Goal: Information Seeking & Learning: Learn about a topic

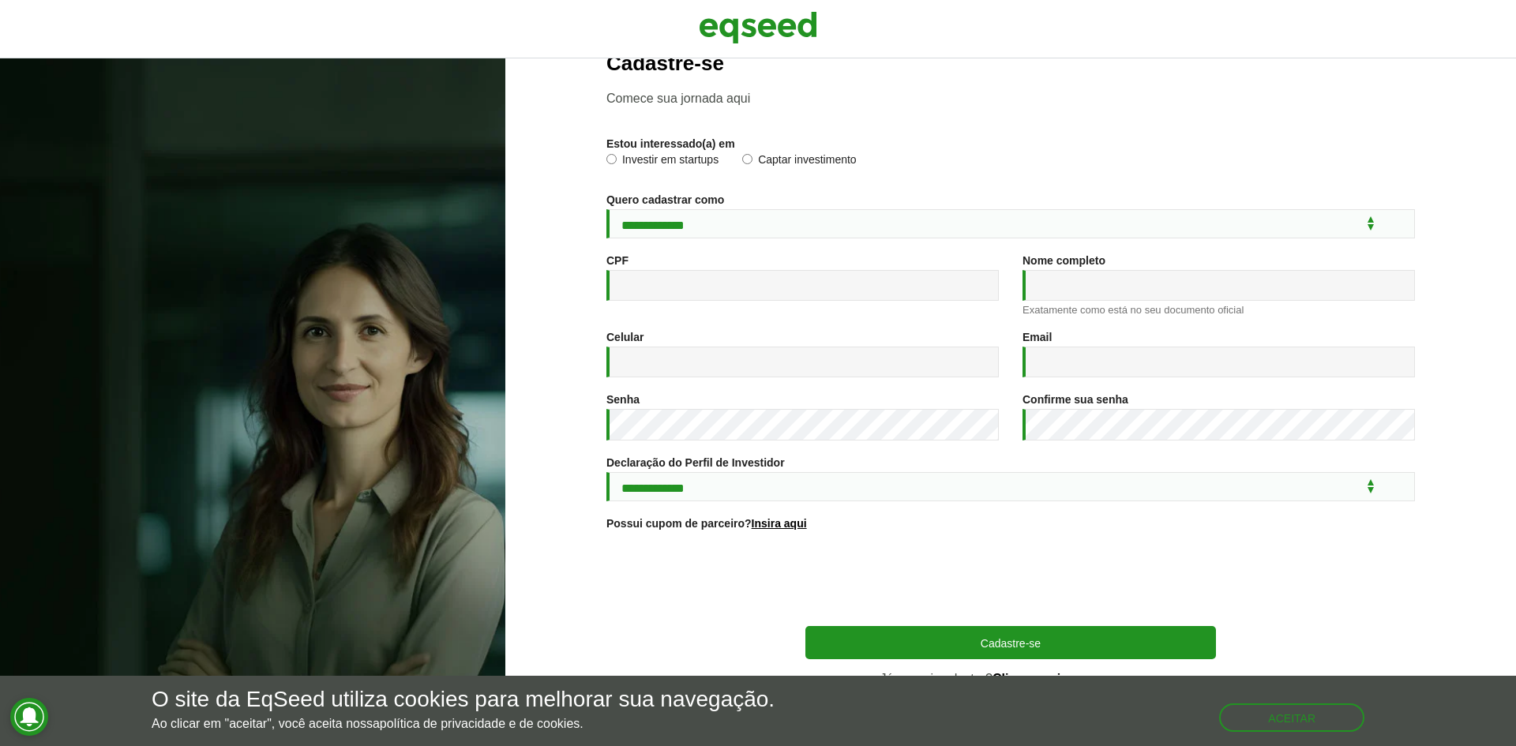
scroll to position [57, 0]
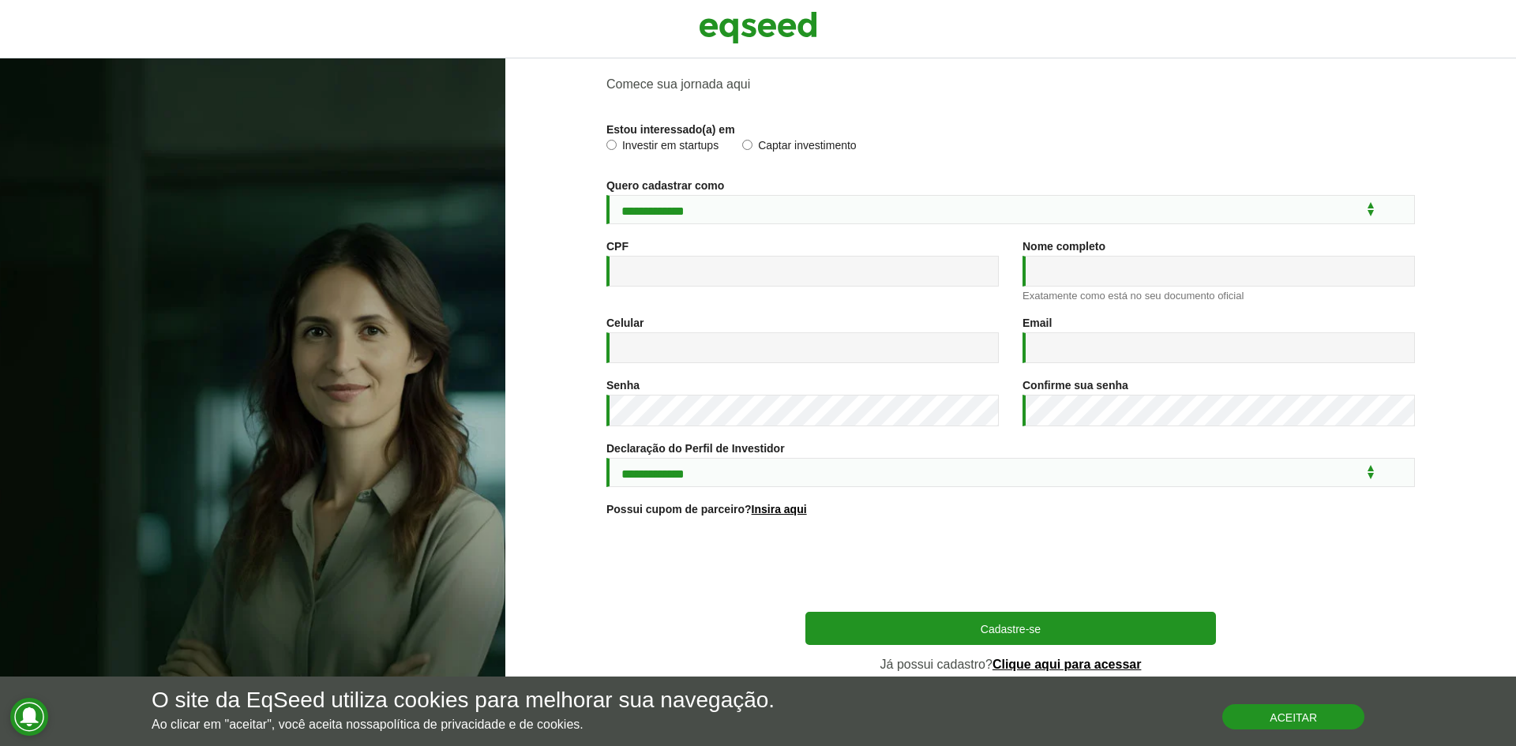
click at [1234, 714] on button "Aceitar" at bounding box center [1293, 716] width 142 height 25
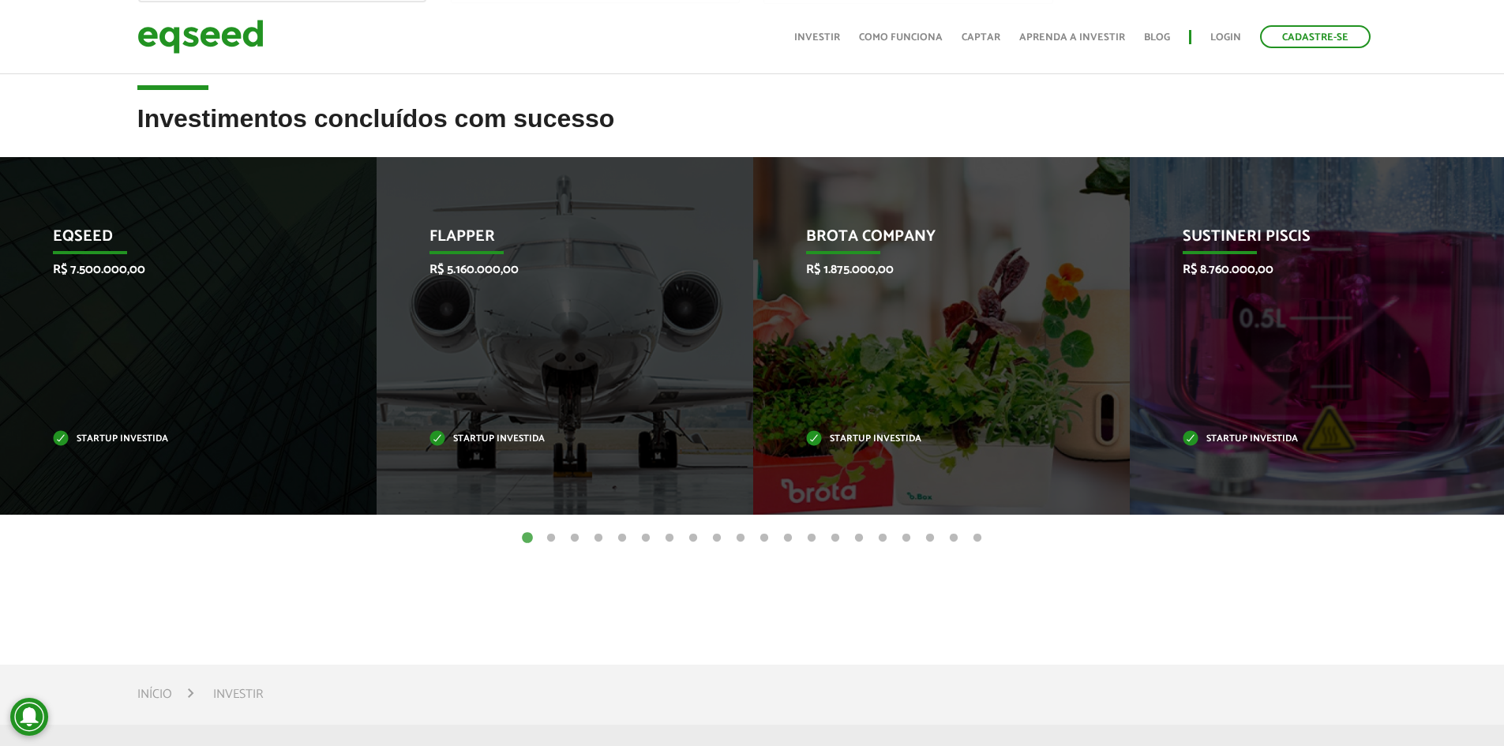
scroll to position [553, 0]
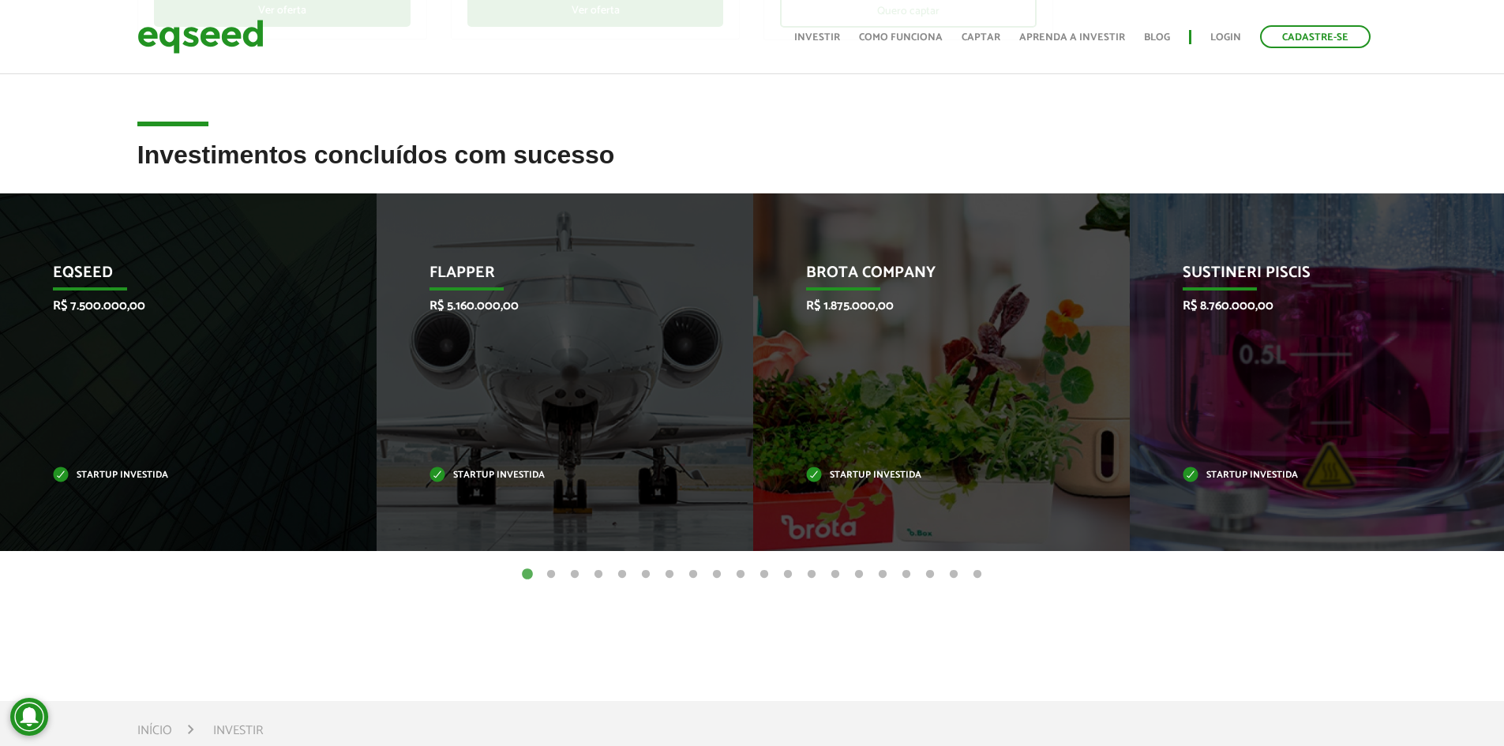
click at [549, 573] on button "2" at bounding box center [551, 575] width 16 height 16
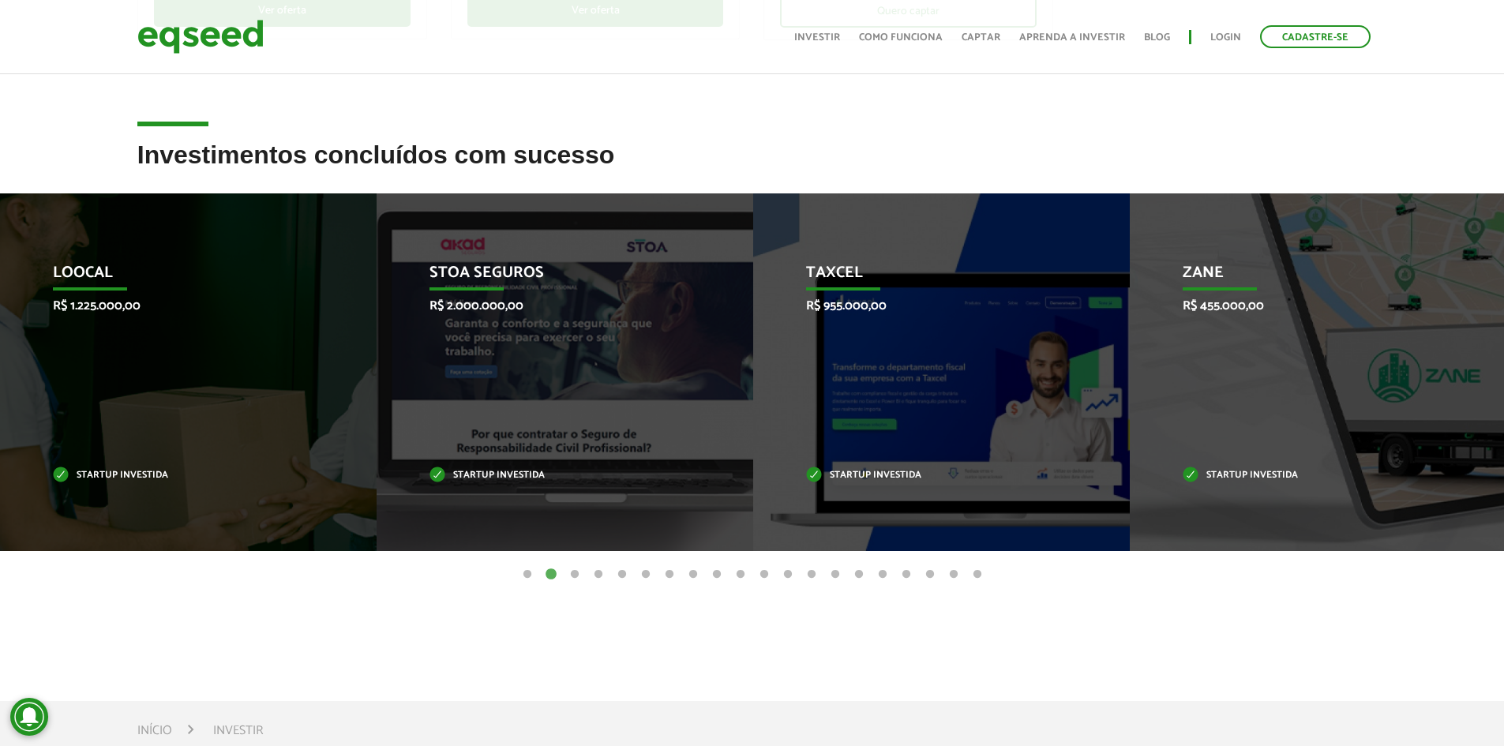
click at [587, 578] on ul "1 2 3 4 5 6 7 8 9 10 11 12 13 14 15 16 17 18 19 20" at bounding box center [752, 573] width 1504 height 17
click at [591, 574] on button "4" at bounding box center [599, 575] width 16 height 16
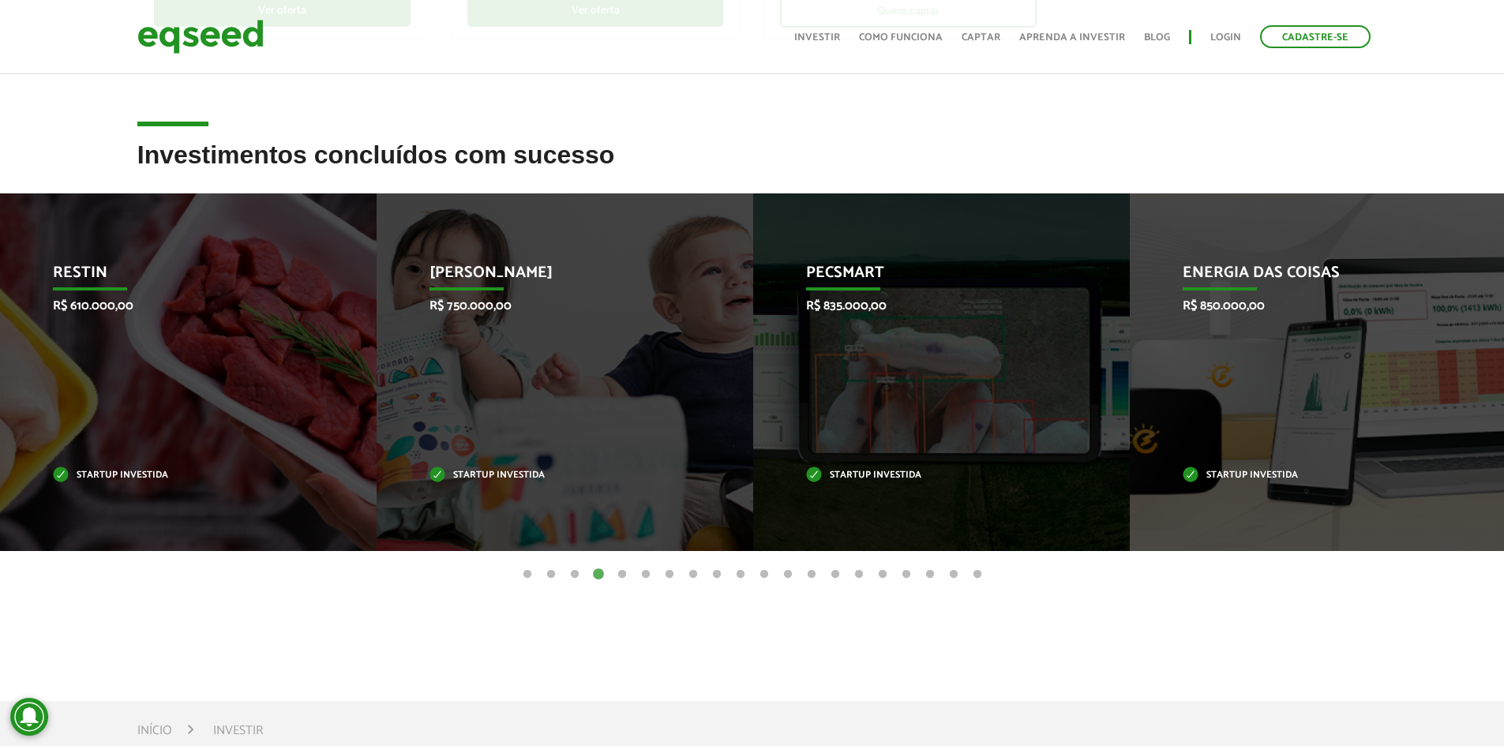
click at [638, 574] on button "6" at bounding box center [646, 575] width 16 height 16
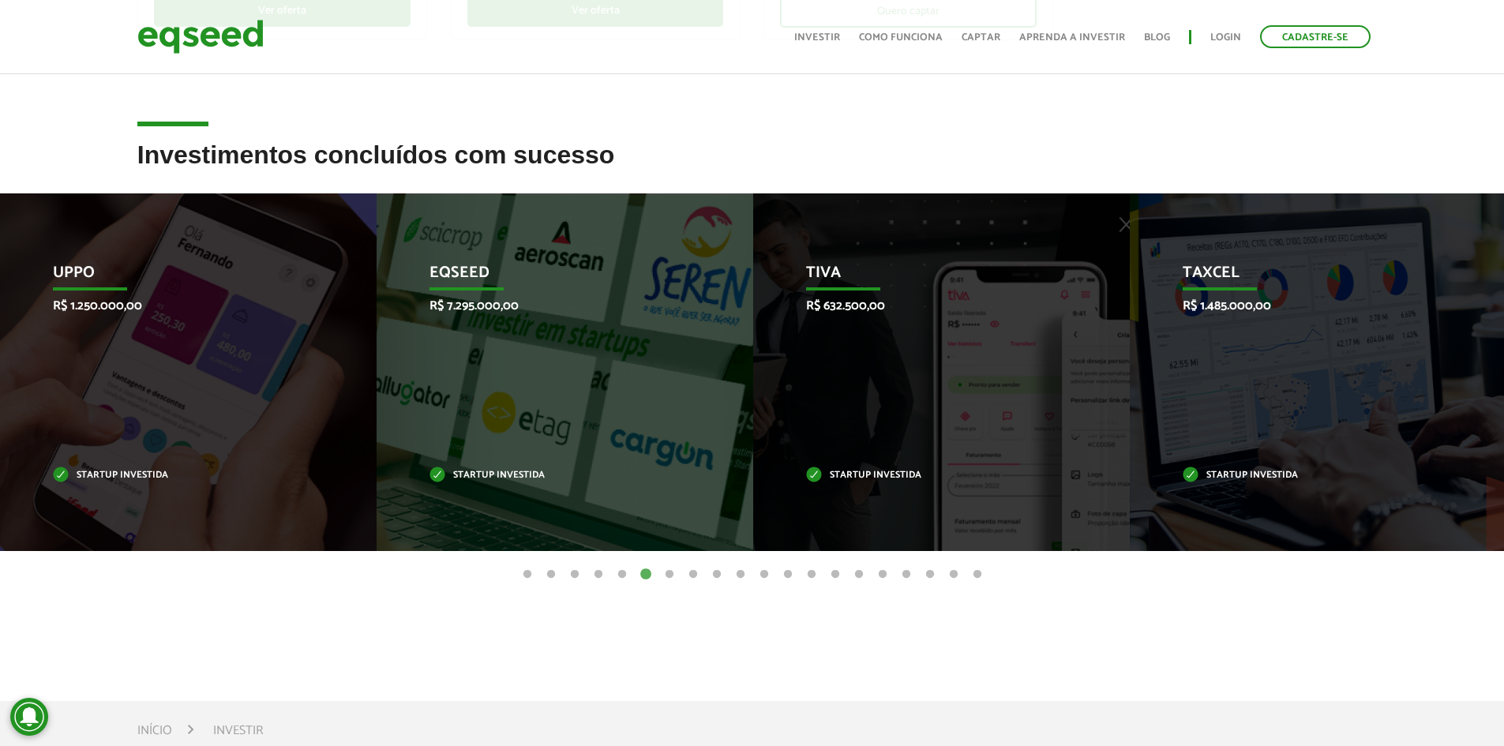
click at [669, 568] on button "7" at bounding box center [670, 575] width 16 height 16
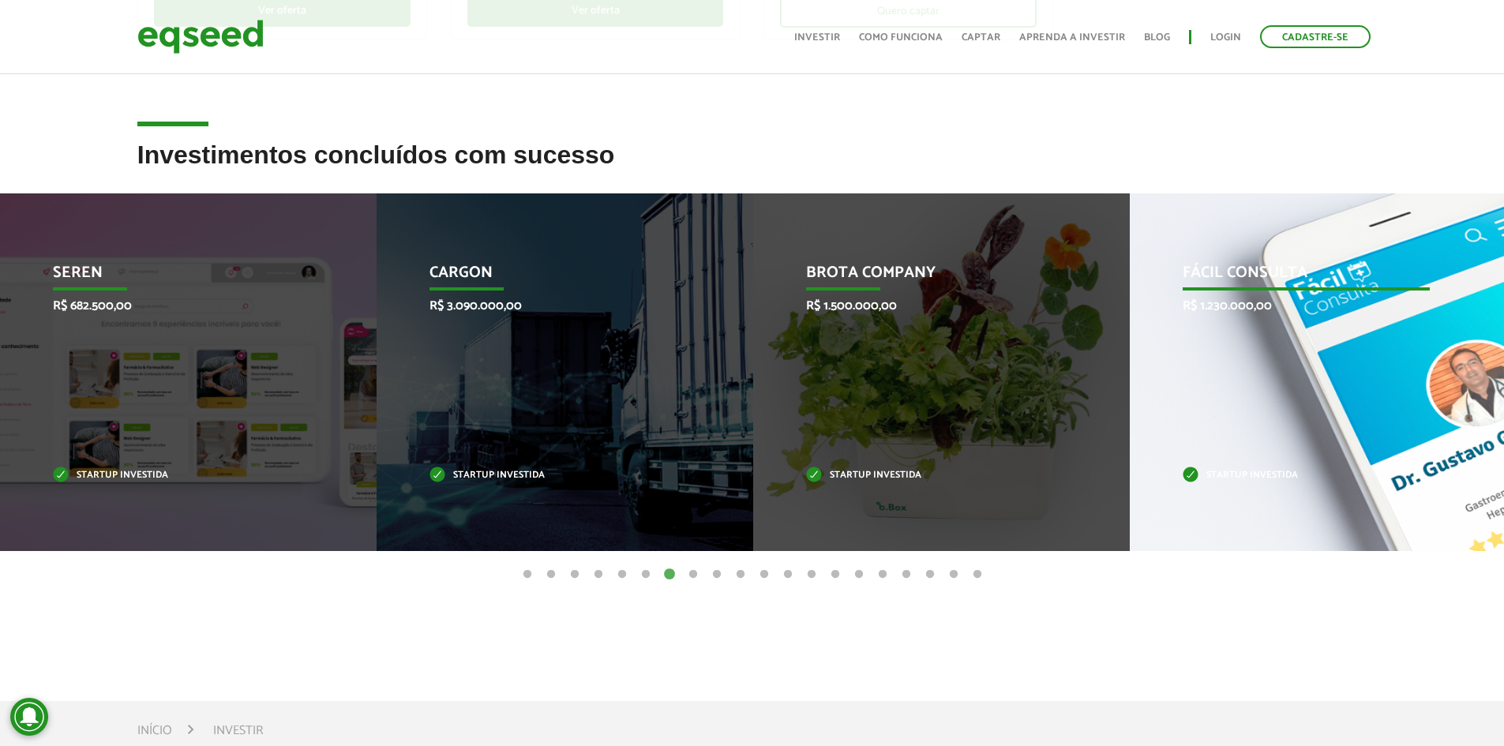
click at [1306, 547] on div "Fácil Consulta R$ 1.230.000,00 Startup investida" at bounding box center [1306, 372] width 353 height 358
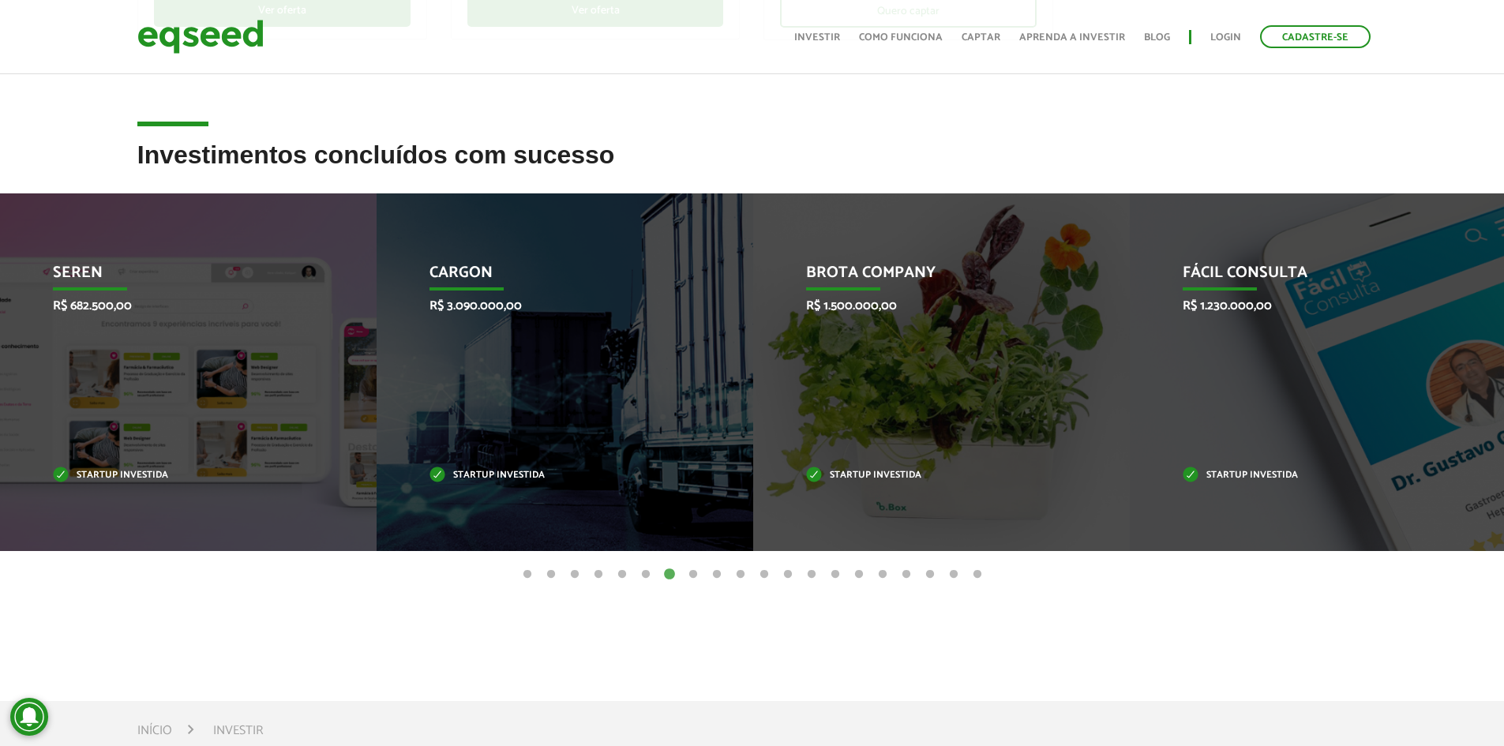
click at [686, 576] on button "8" at bounding box center [693, 575] width 16 height 16
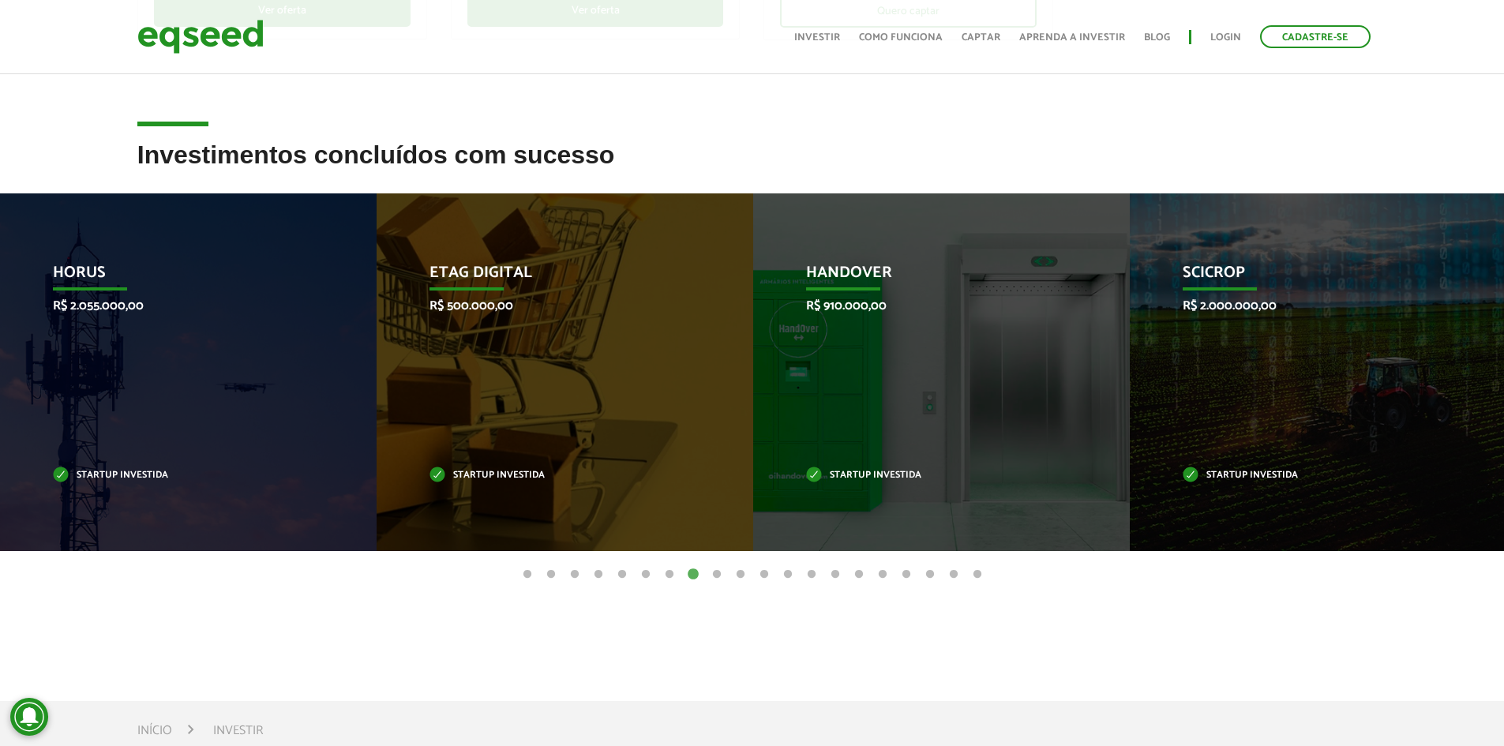
click at [664, 574] on button "7" at bounding box center [670, 575] width 16 height 16
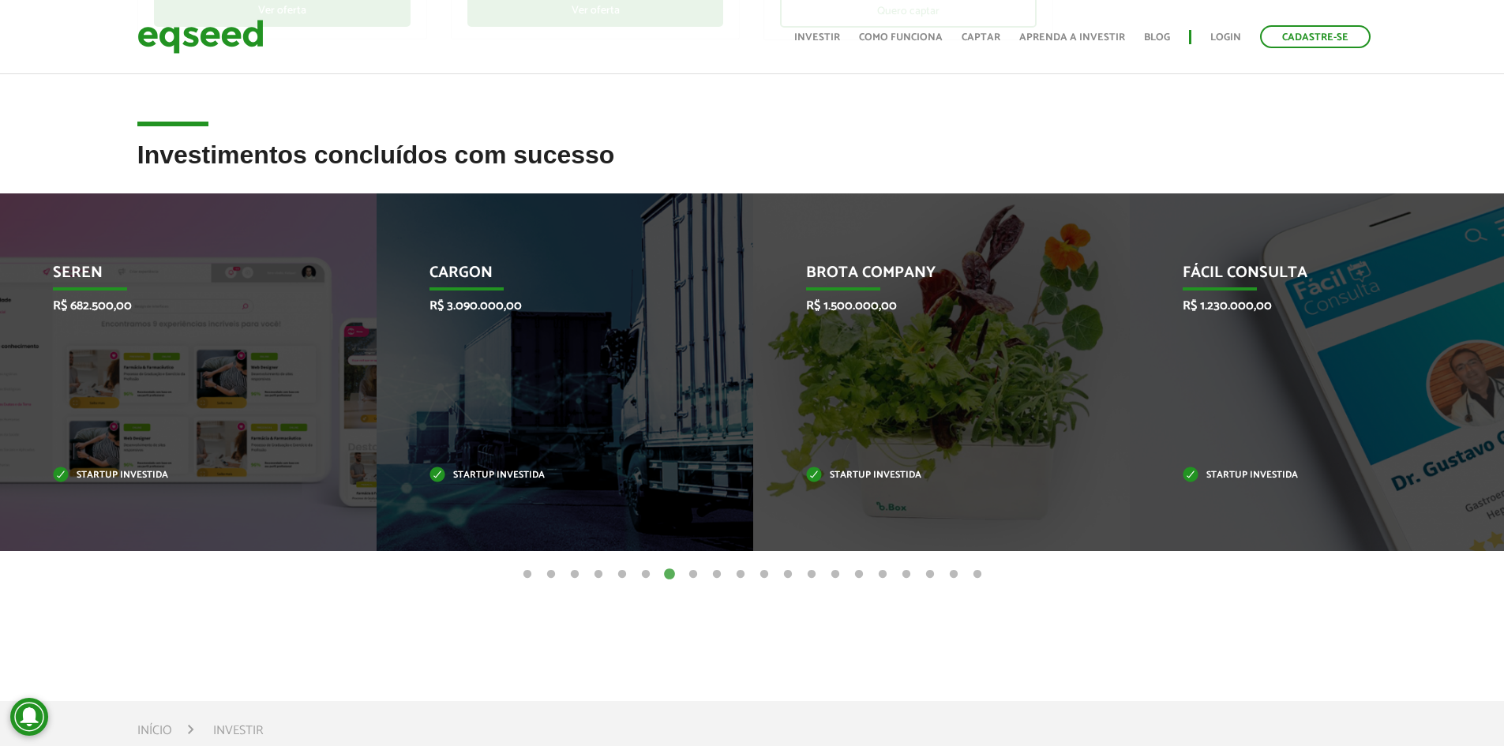
click at [675, 572] on button "7" at bounding box center [670, 575] width 16 height 16
click at [687, 574] on button "8" at bounding box center [693, 575] width 16 height 16
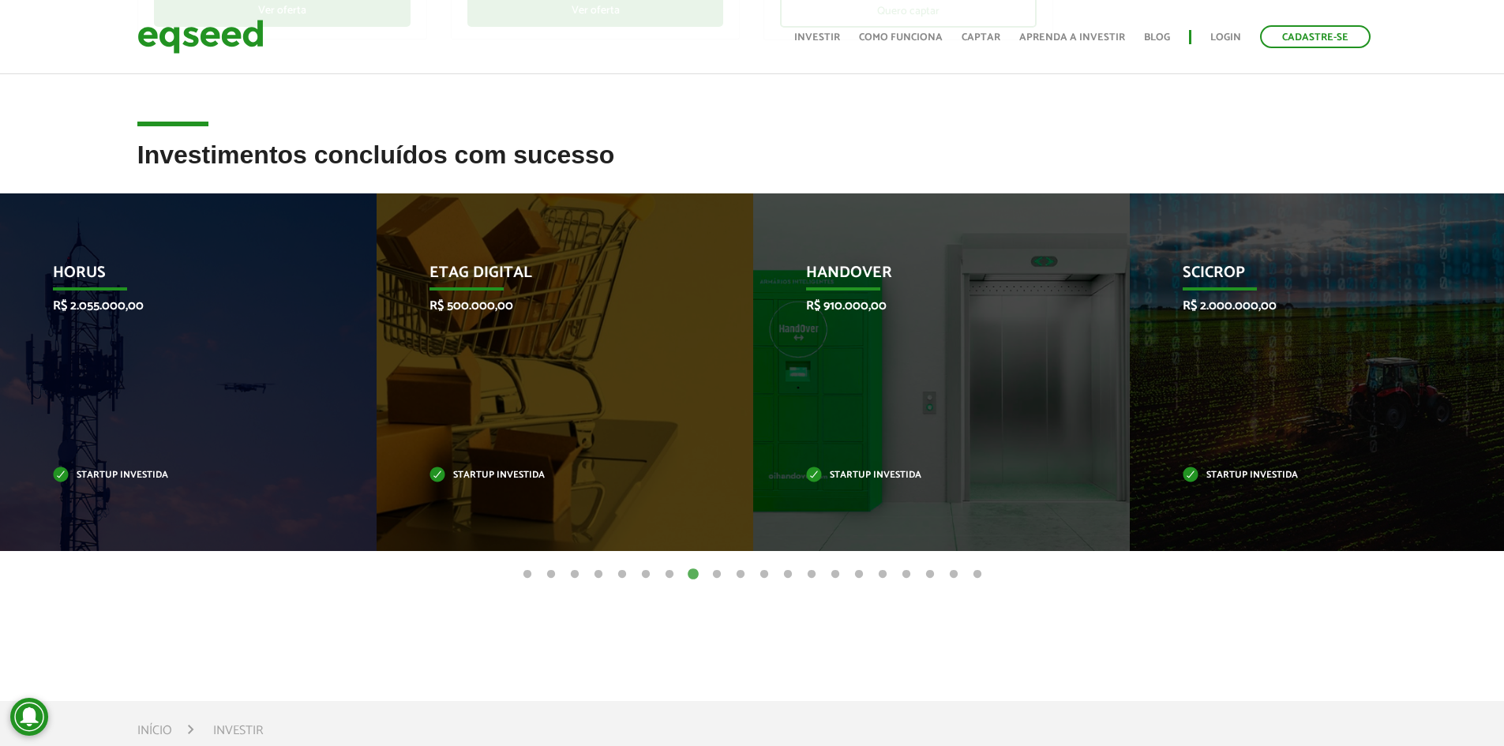
click at [706, 572] on ul "1 2 3 4 5 6 7 8 9 10 11 12 13 14 15 16 17 18 19 20" at bounding box center [752, 573] width 1504 height 17
click at [713, 573] on button "9" at bounding box center [717, 575] width 16 height 16
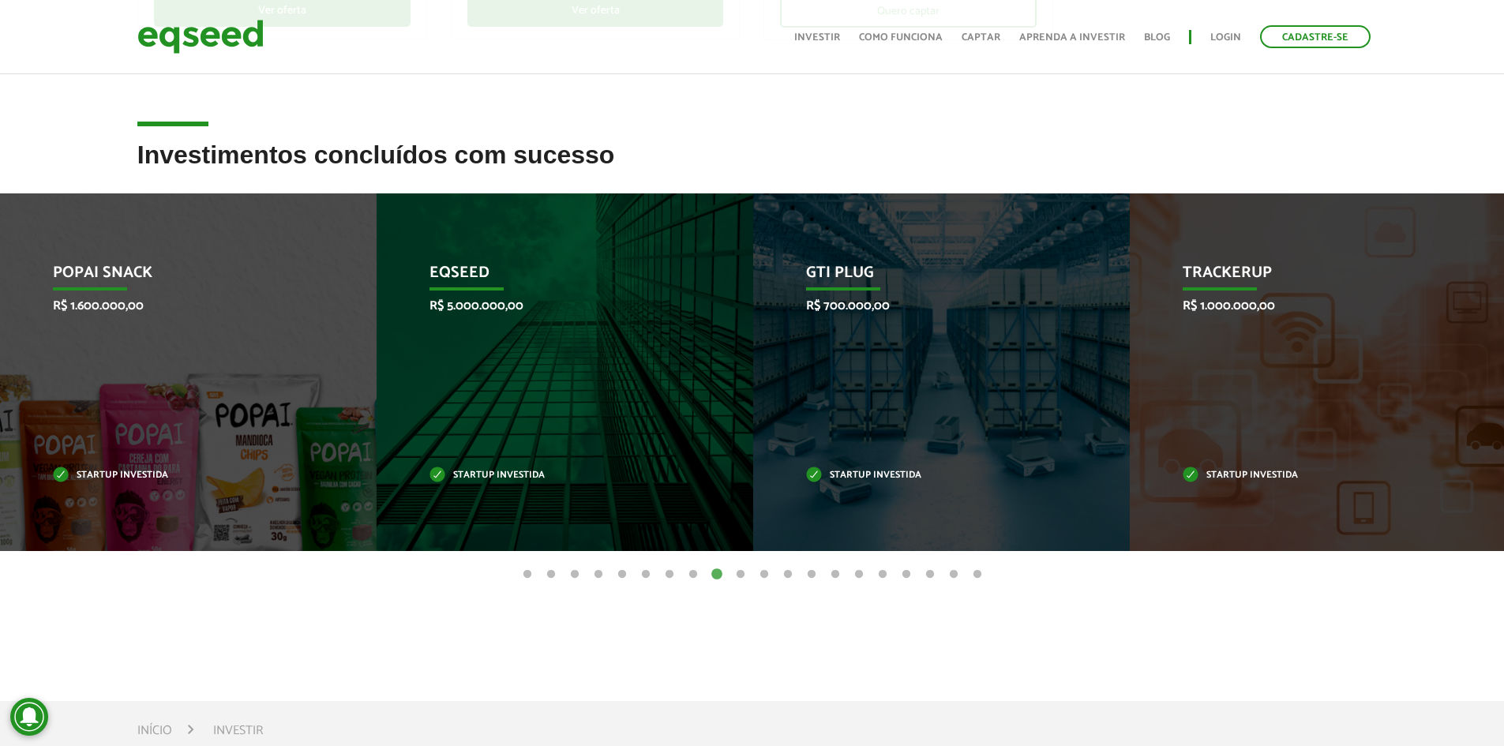
click at [740, 576] on button "10" at bounding box center [741, 575] width 16 height 16
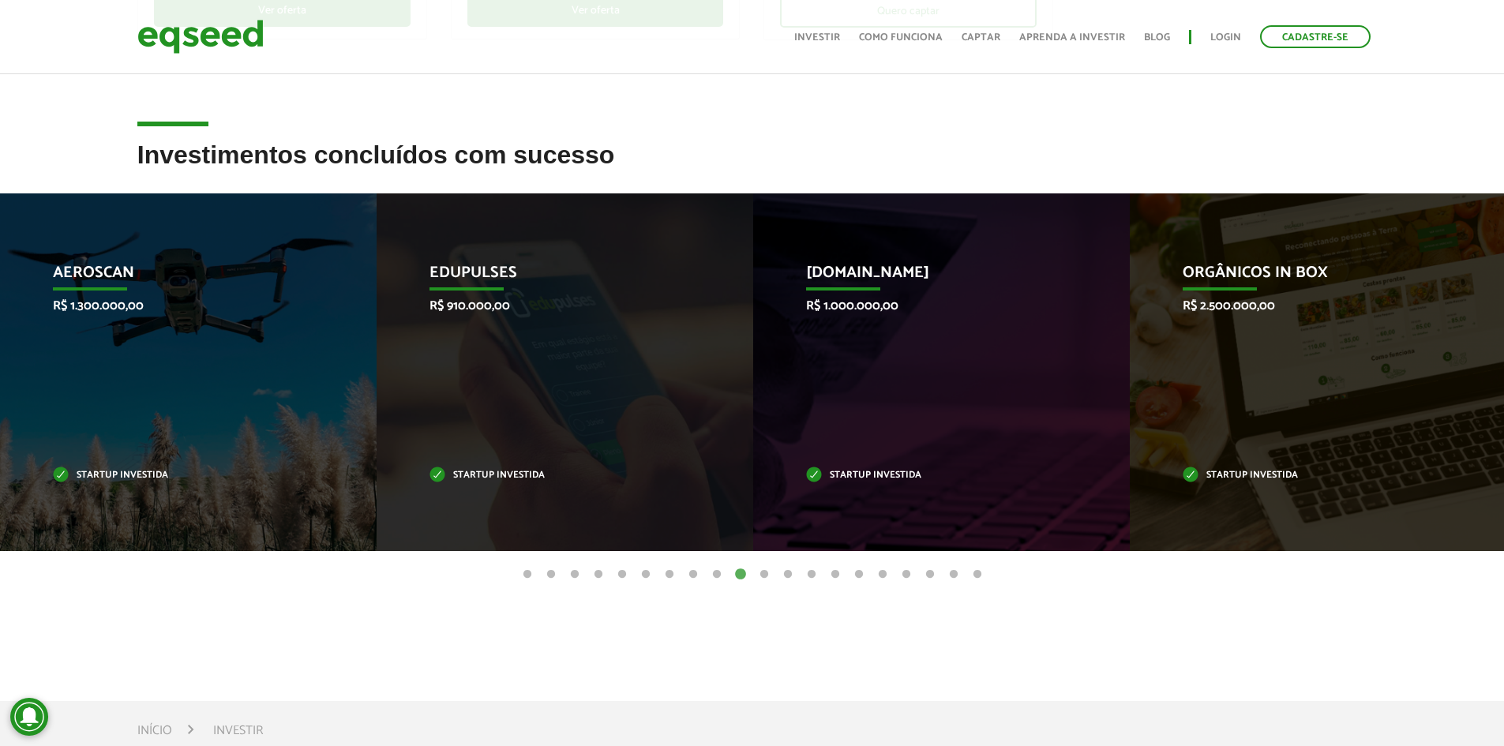
click at [764, 576] on button "11" at bounding box center [764, 575] width 16 height 16
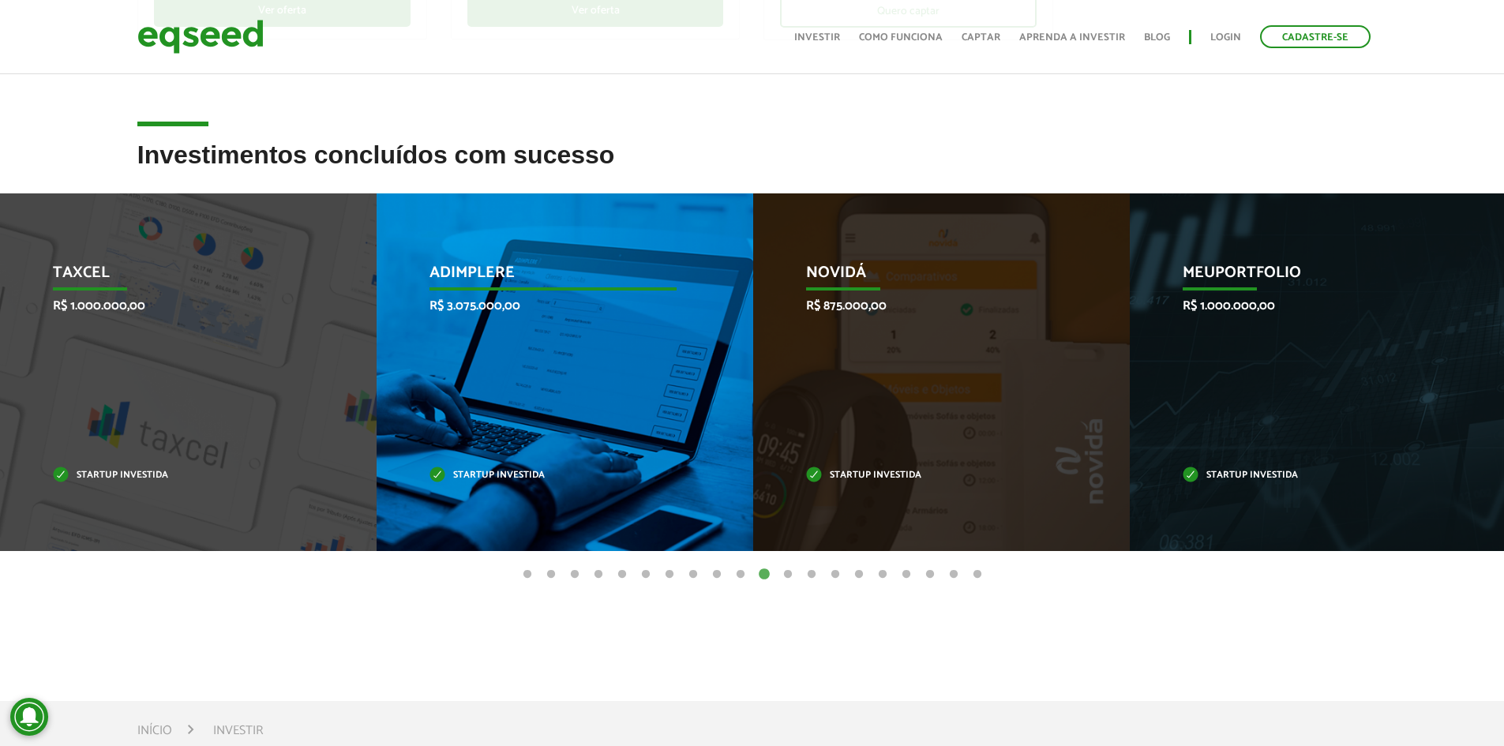
click at [468, 264] on p "Adimplere" at bounding box center [552, 277] width 247 height 27
click at [488, 280] on p "Adimplere" at bounding box center [552, 277] width 247 height 27
click at [489, 280] on p "Adimplere" at bounding box center [552, 277] width 247 height 27
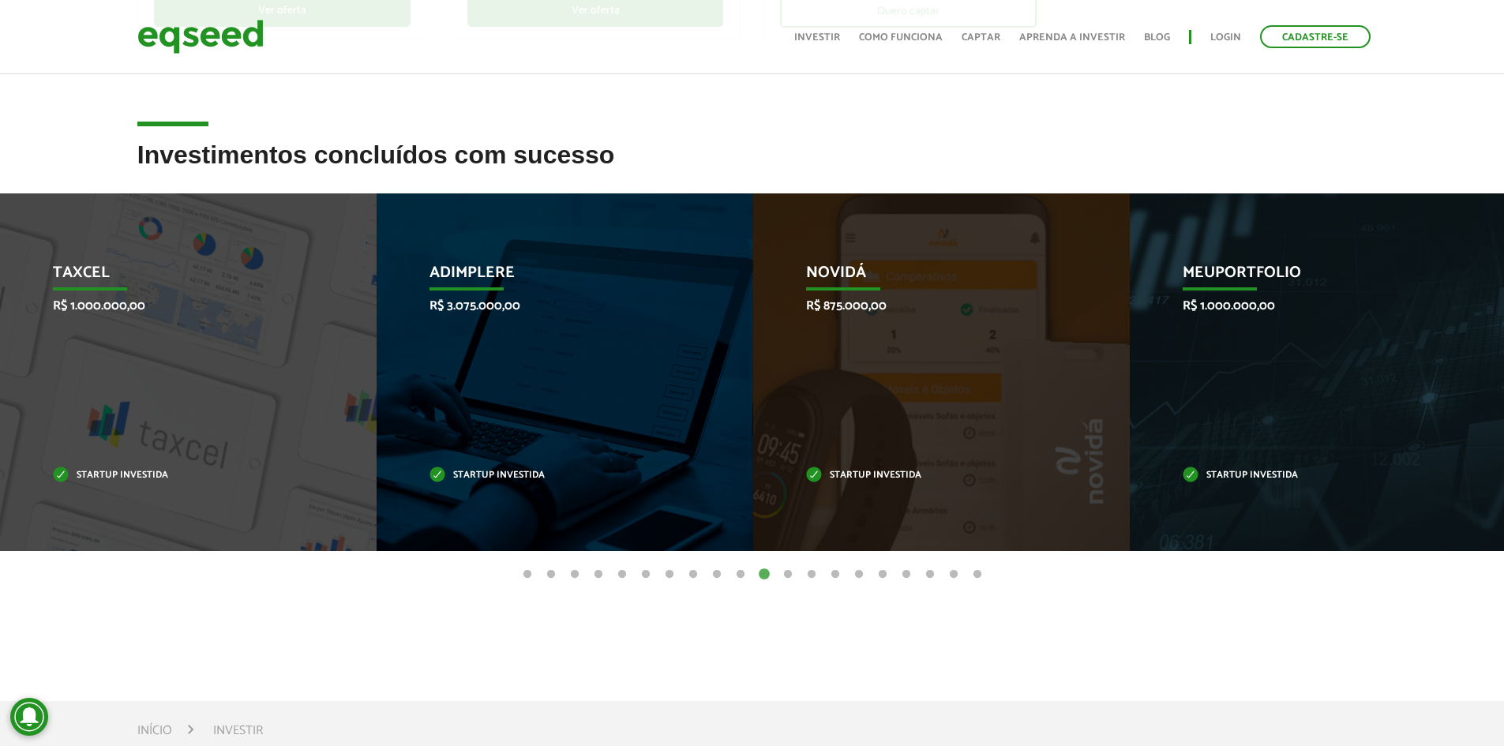
click at [791, 568] on button "12" at bounding box center [788, 575] width 16 height 16
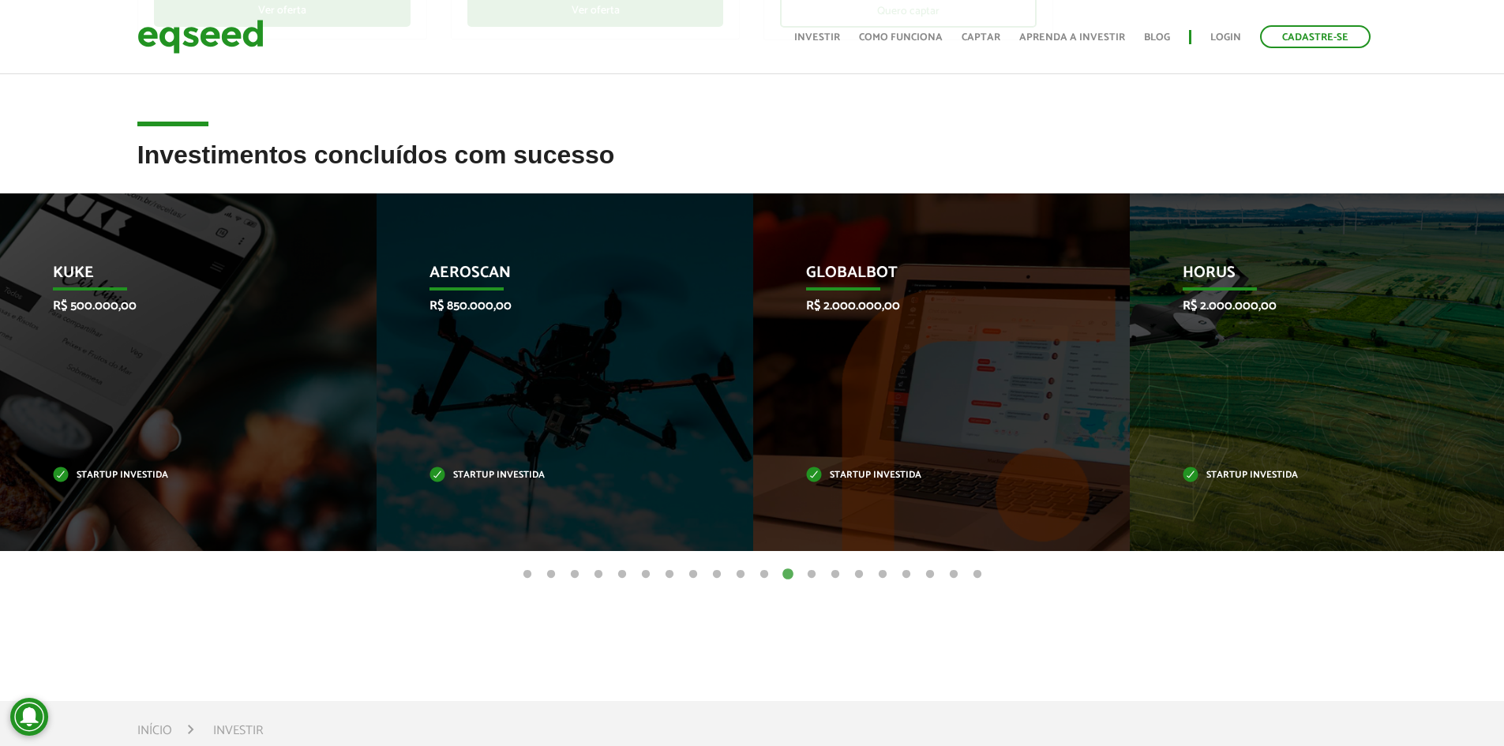
click at [810, 576] on button "13" at bounding box center [812, 575] width 16 height 16
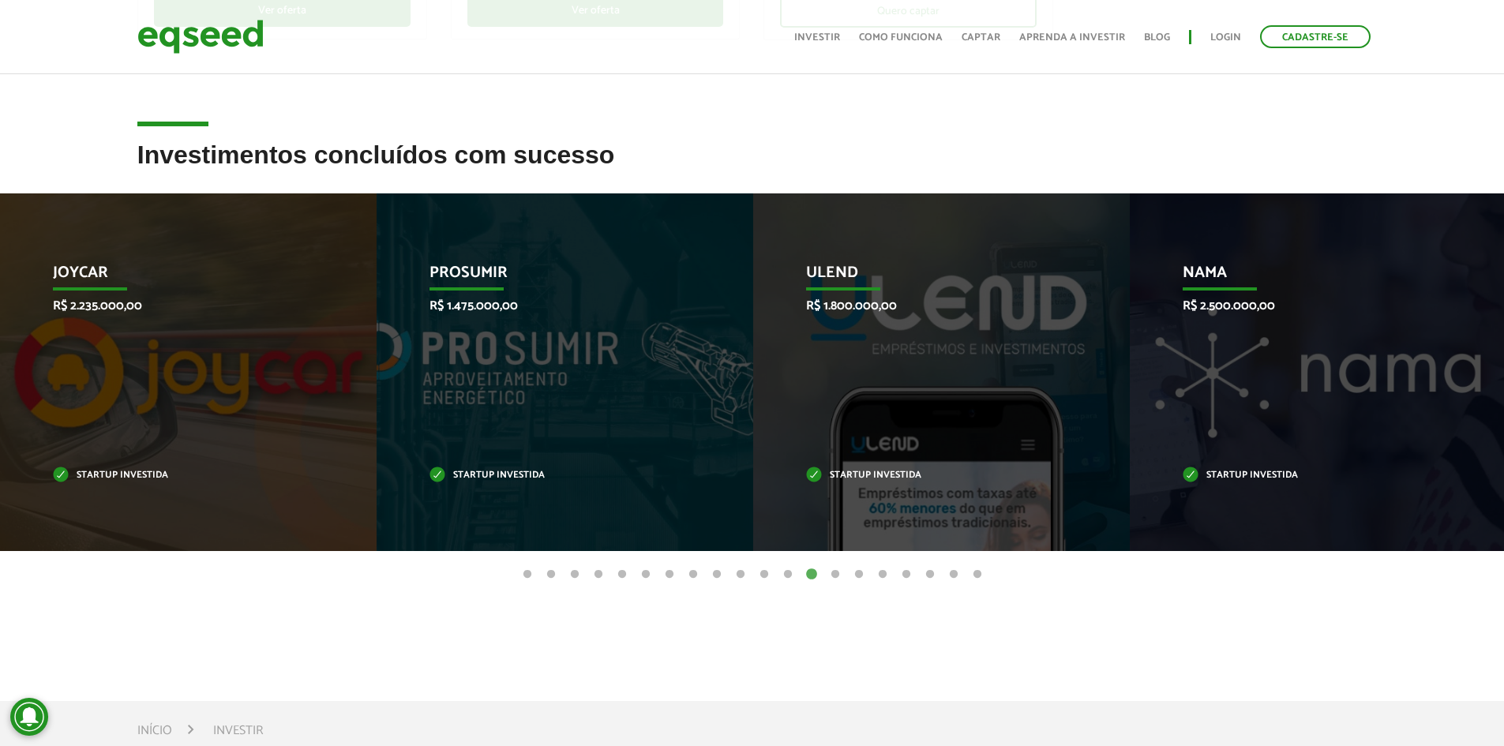
click at [842, 576] on button "14" at bounding box center [835, 575] width 16 height 16
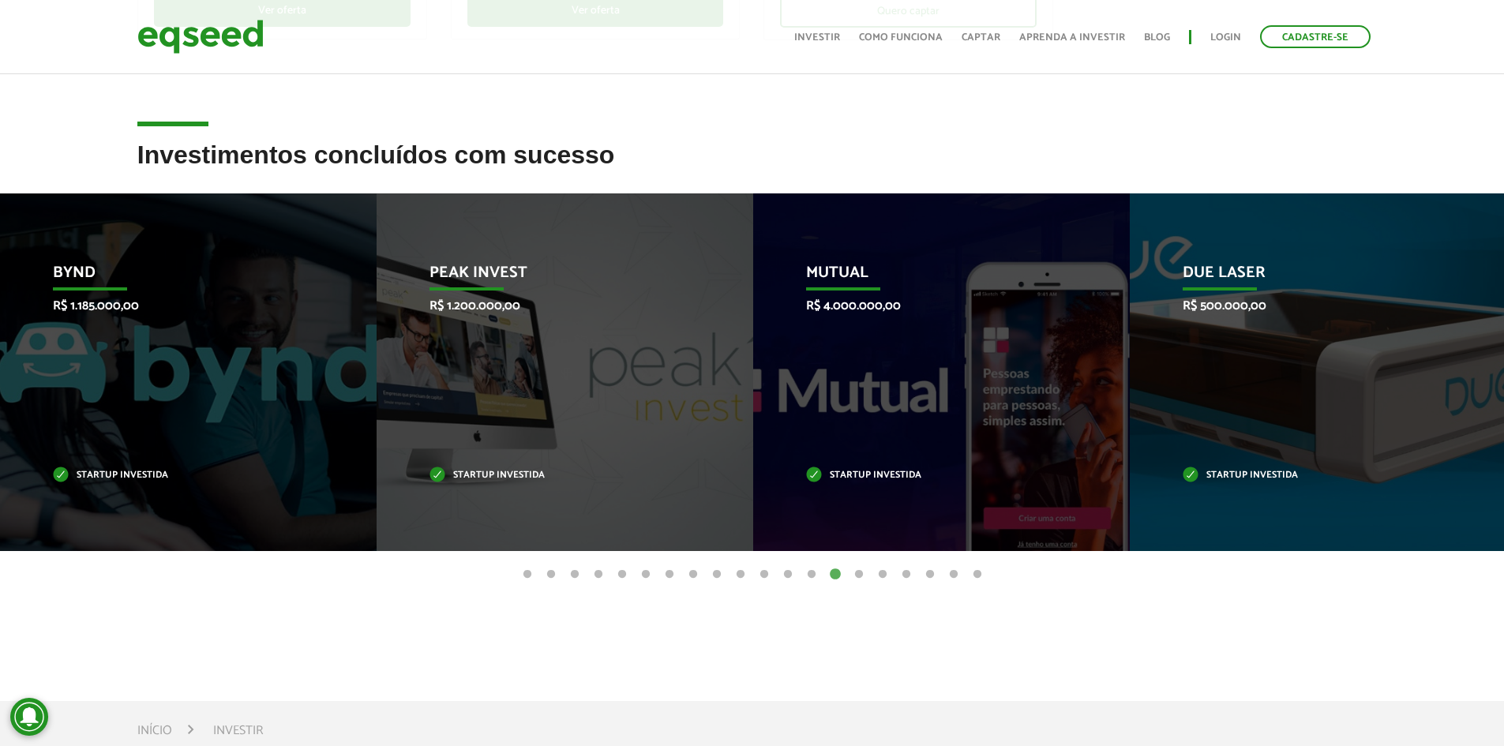
click at [863, 573] on button "15" at bounding box center [859, 575] width 16 height 16
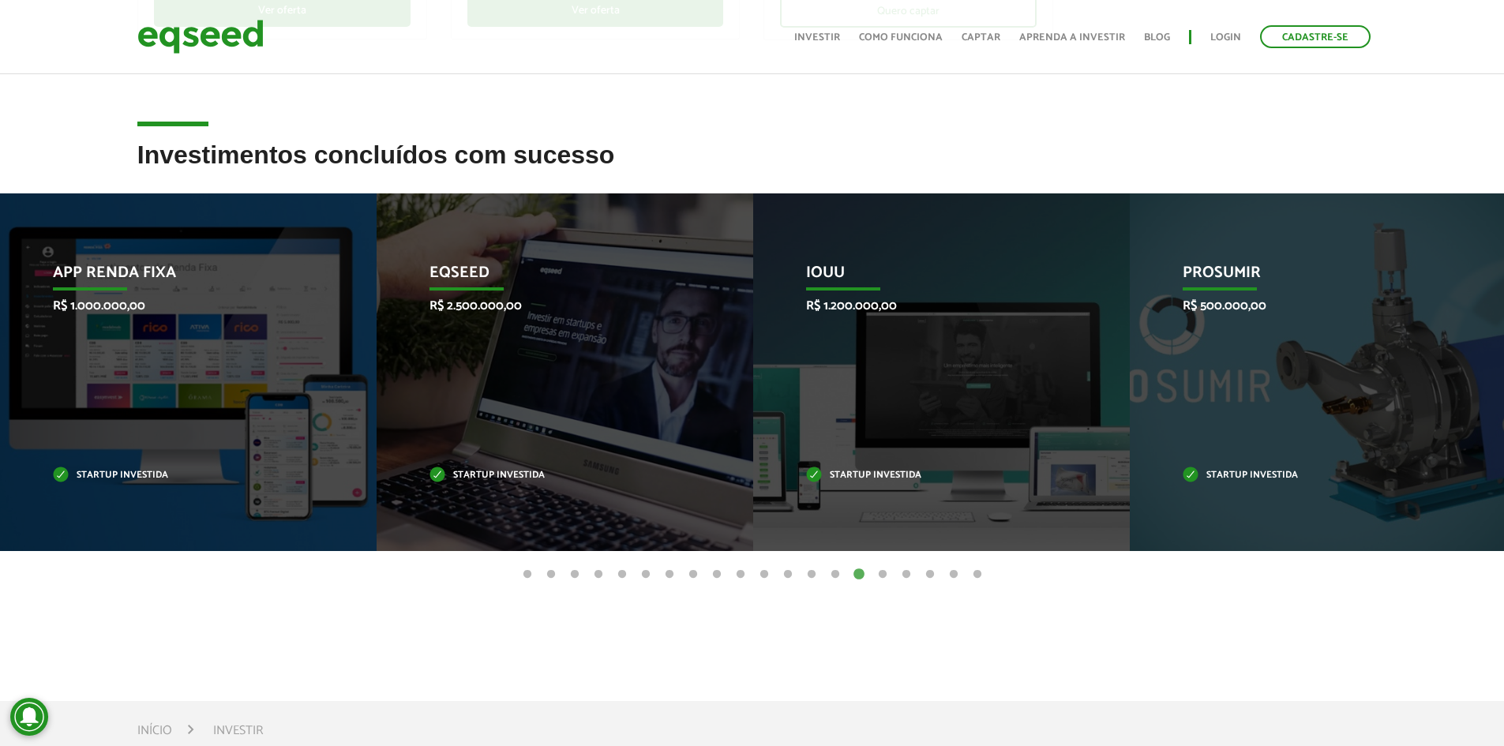
click at [883, 572] on button "16" at bounding box center [883, 575] width 16 height 16
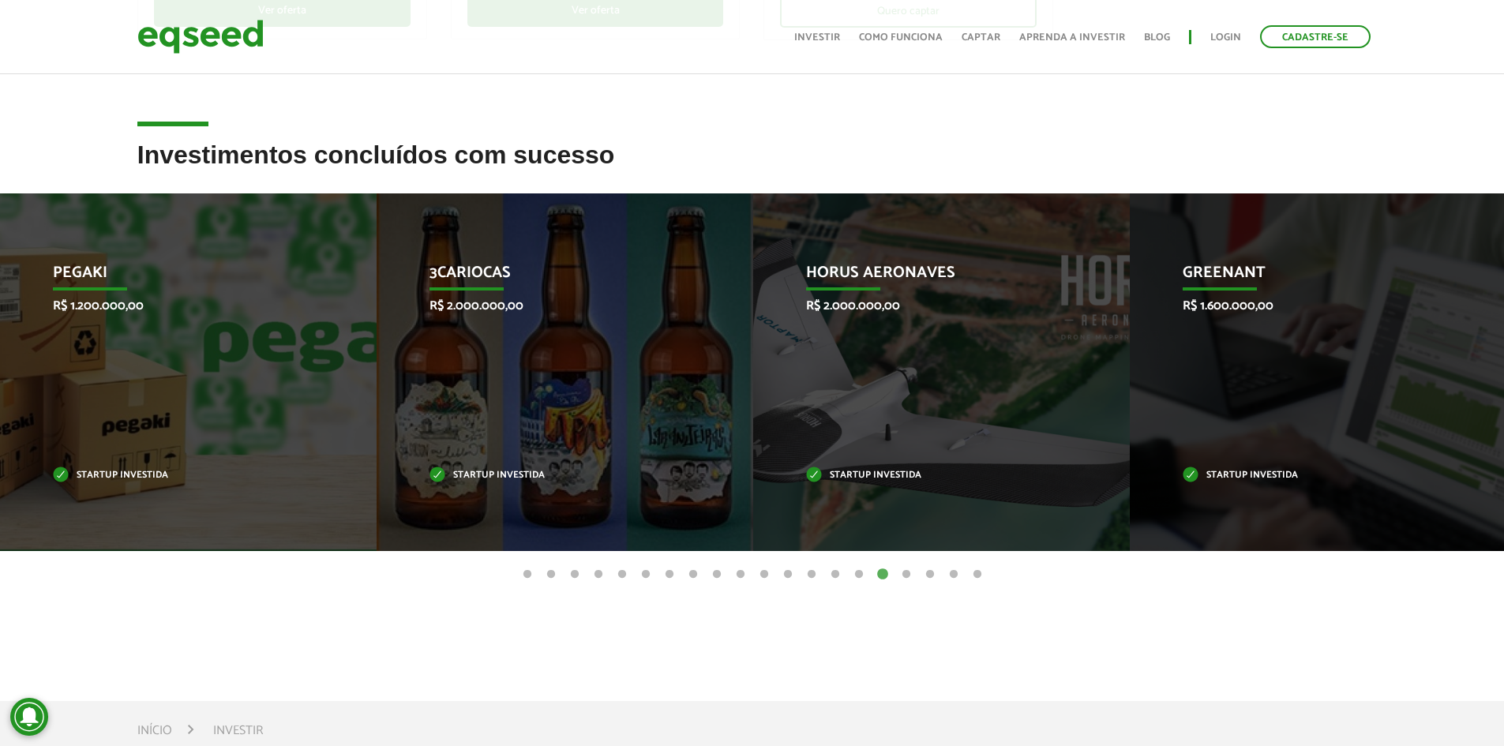
click at [900, 575] on button "17" at bounding box center [906, 575] width 16 height 16
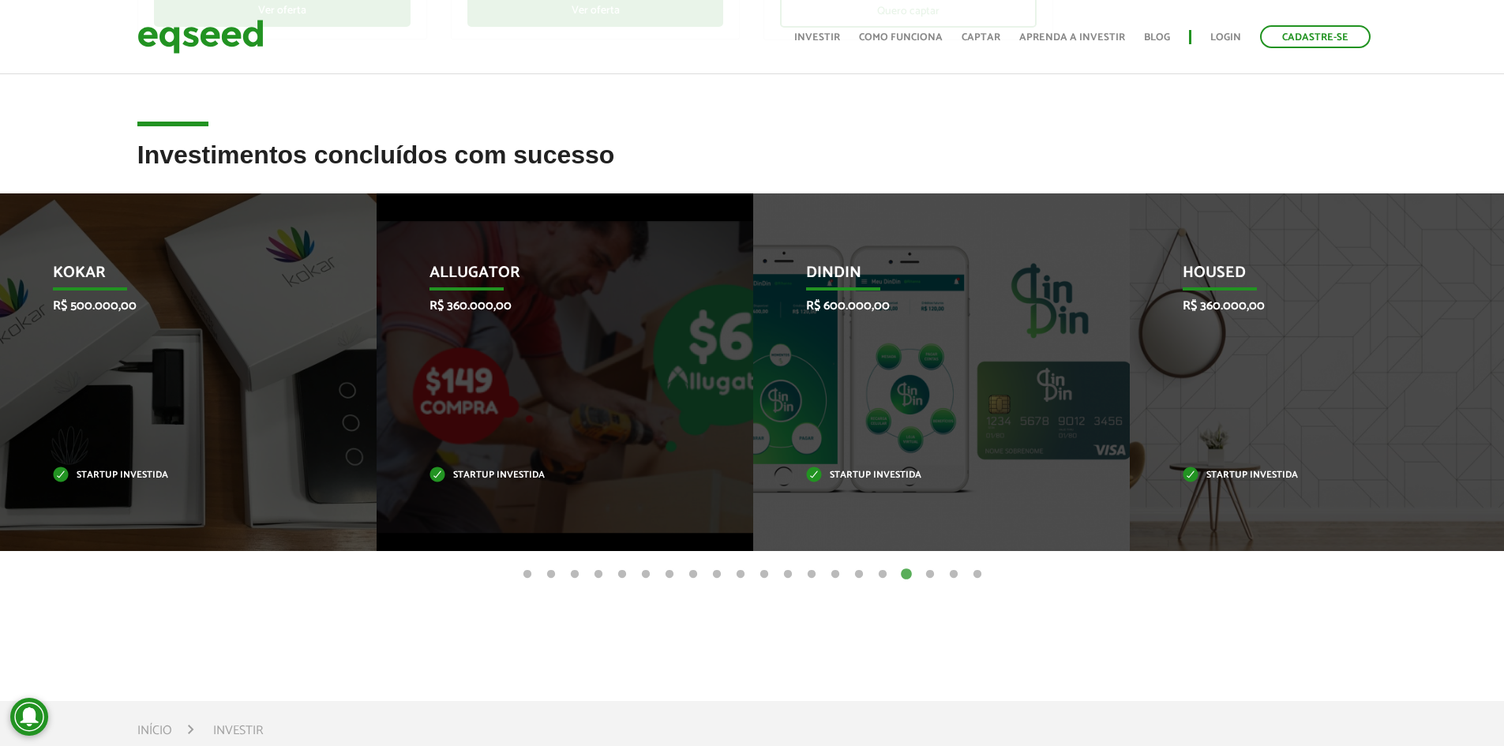
click at [934, 572] on button "18" at bounding box center [930, 575] width 16 height 16
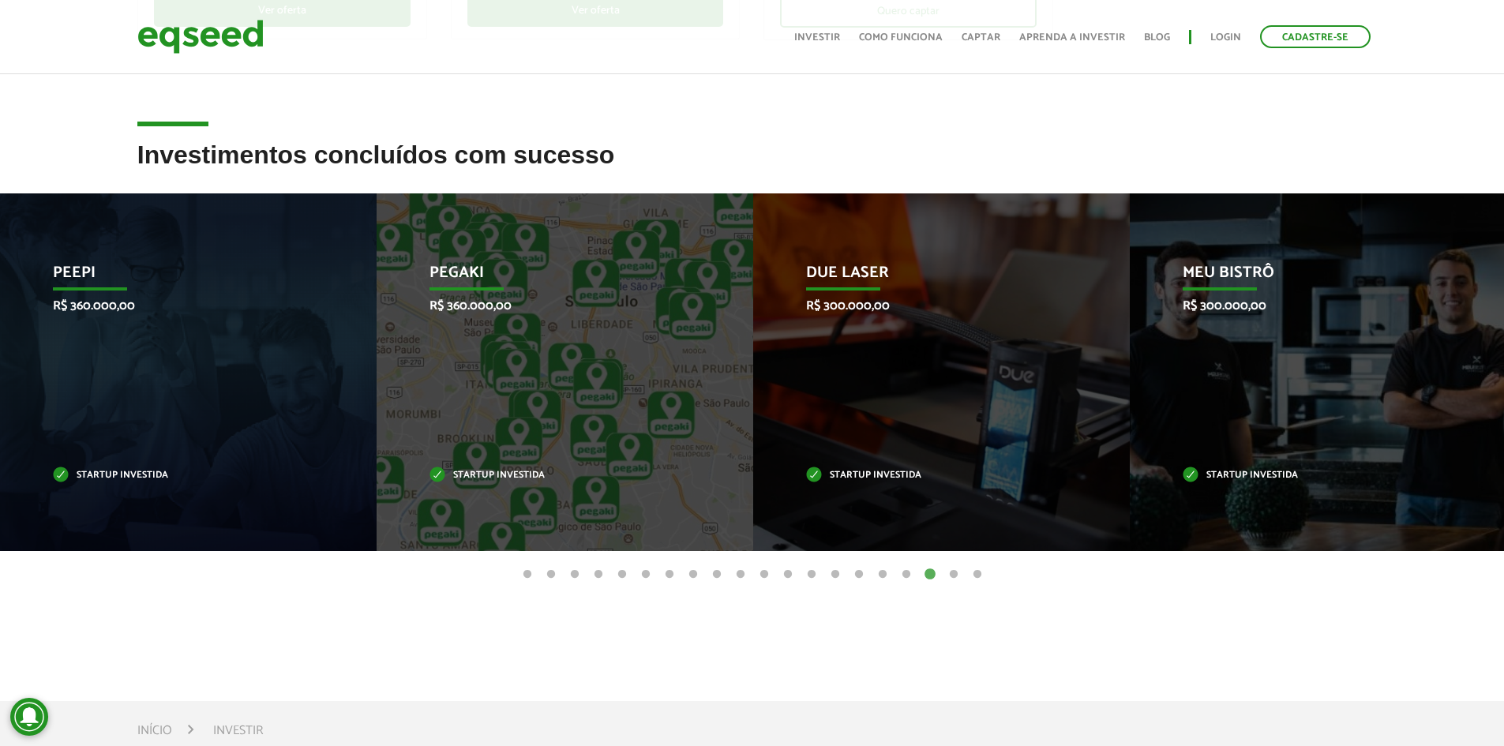
click at [951, 572] on button "19" at bounding box center [954, 575] width 16 height 16
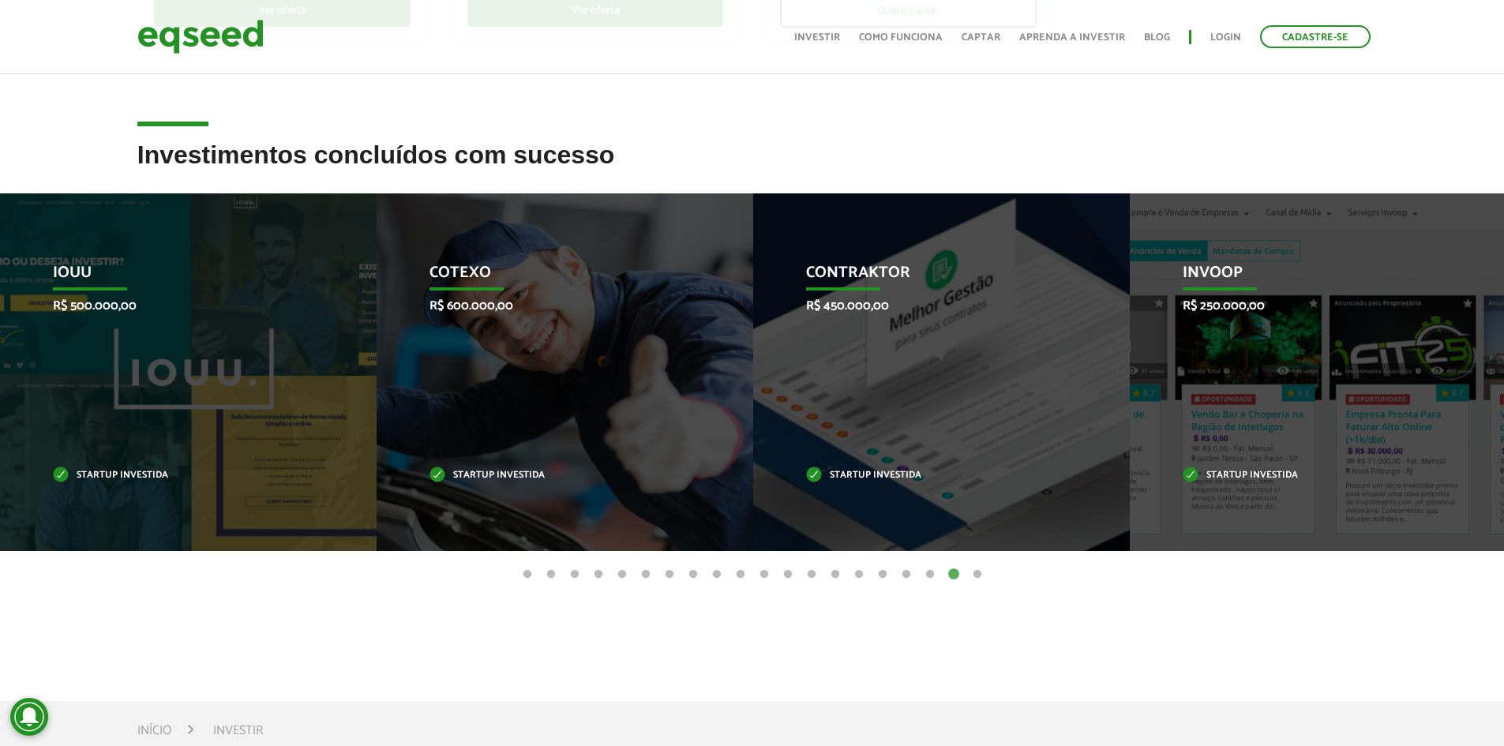
click at [972, 576] on button "20" at bounding box center [977, 575] width 16 height 16
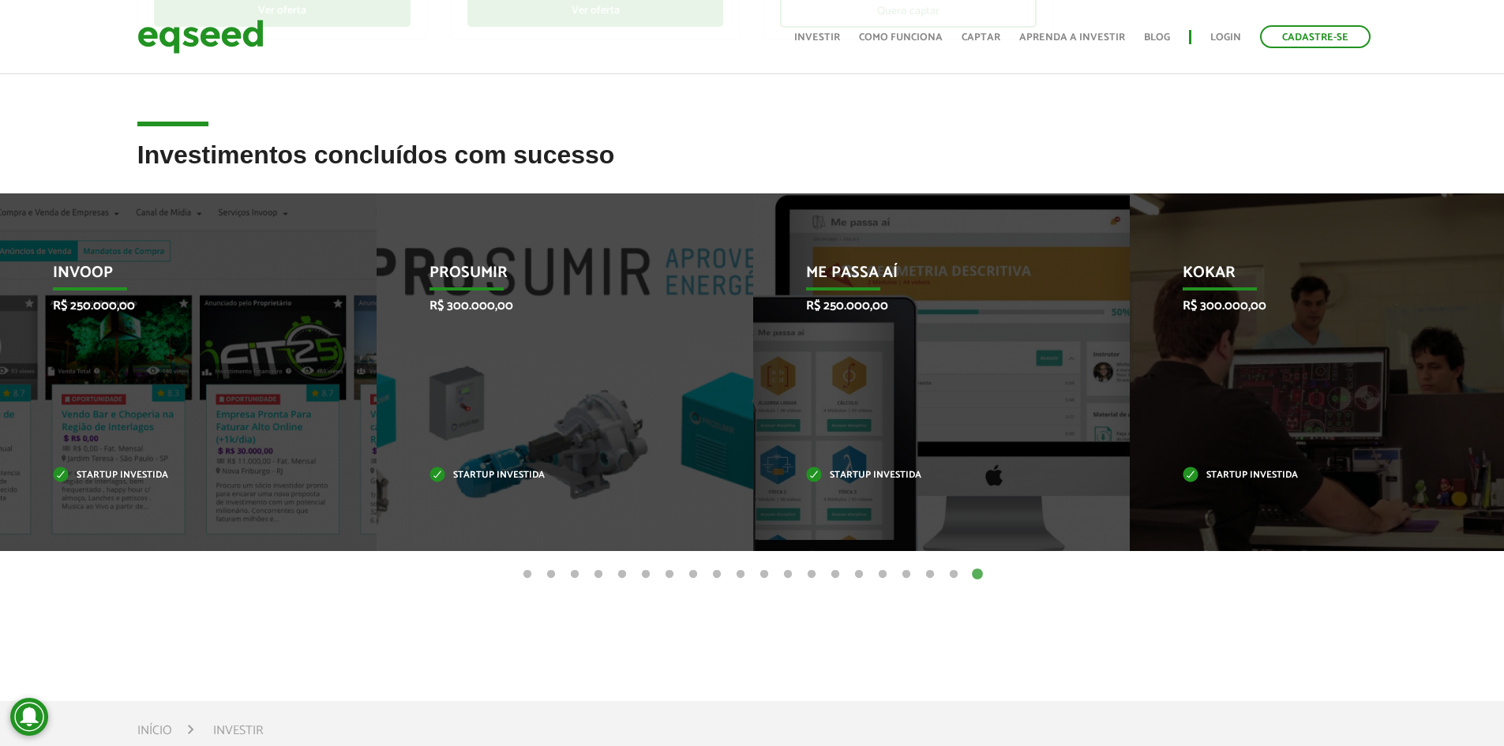
click at [944, 621] on article "Investimentos concluídos com sucesso Invoop R$ 250.000,00 Startup investida Pro…" at bounding box center [752, 404] width 1504 height 527
click at [528, 579] on button "1" at bounding box center [527, 575] width 16 height 16
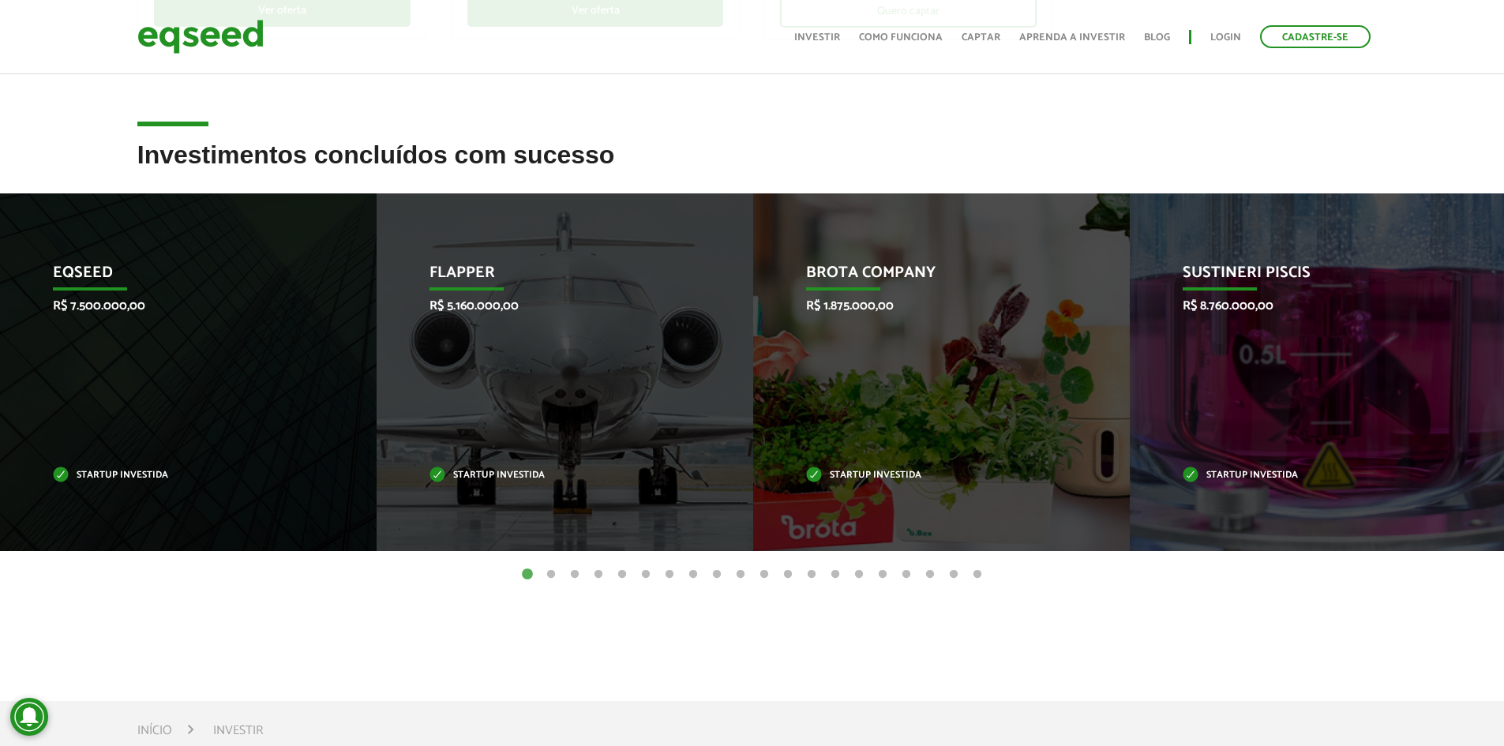
click at [743, 568] on button "10" at bounding box center [741, 575] width 16 height 16
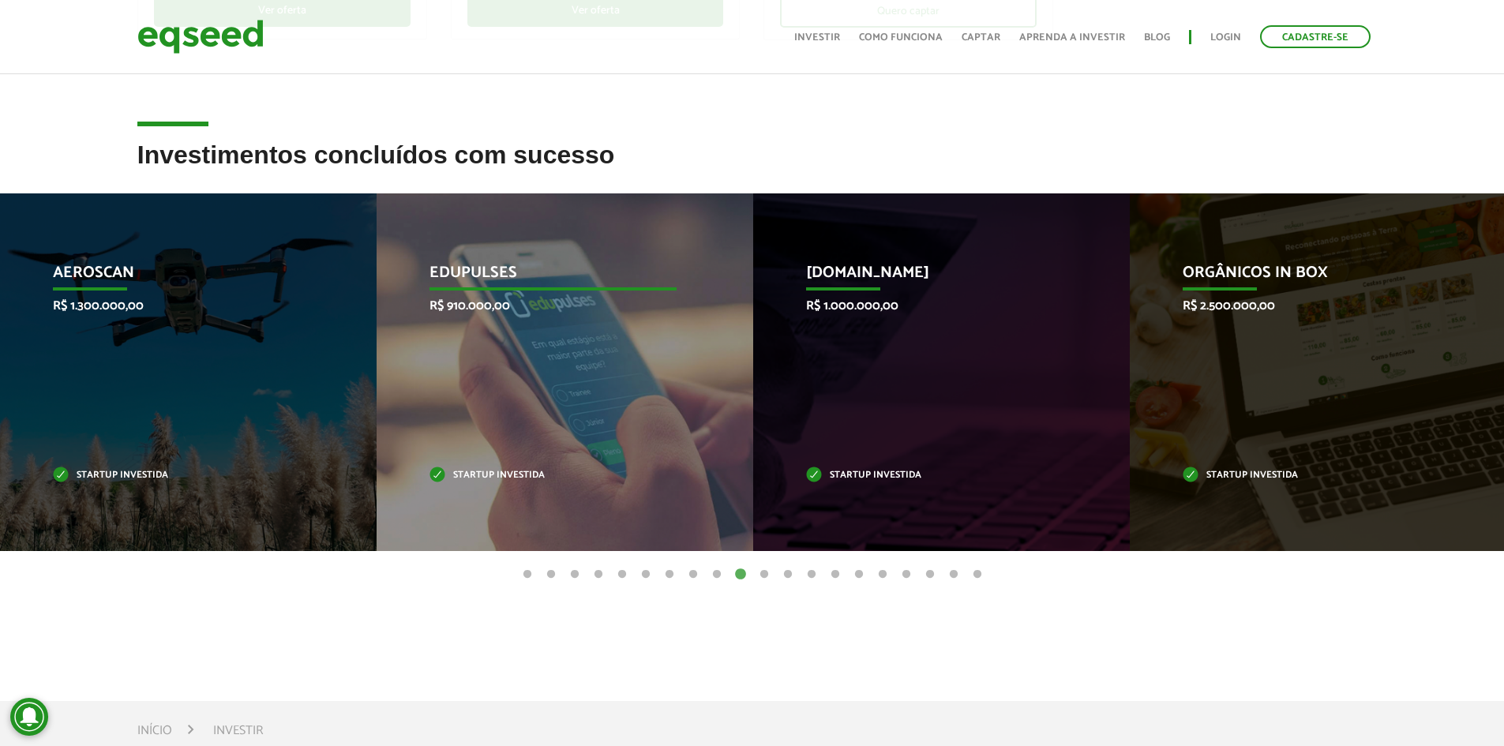
click at [480, 271] on p "Edupulses" at bounding box center [552, 277] width 247 height 27
